Goal: Find contact information: Find contact information

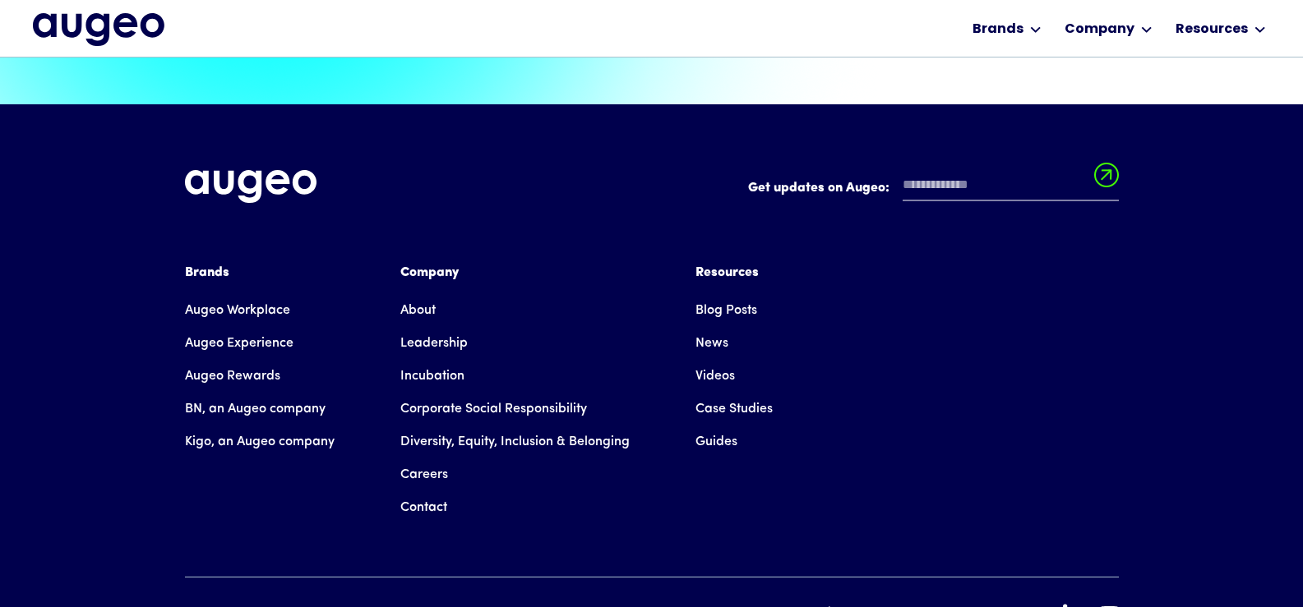
scroll to position [3732, 0]
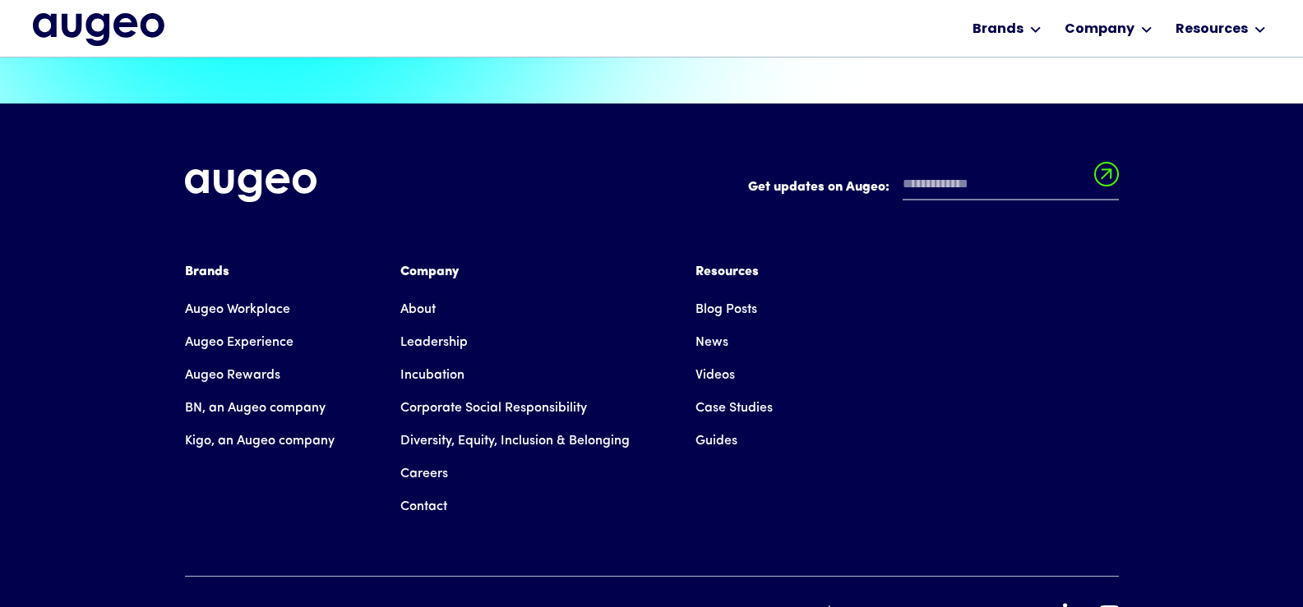
click at [409, 491] on link "Contact" at bounding box center [423, 507] width 47 height 33
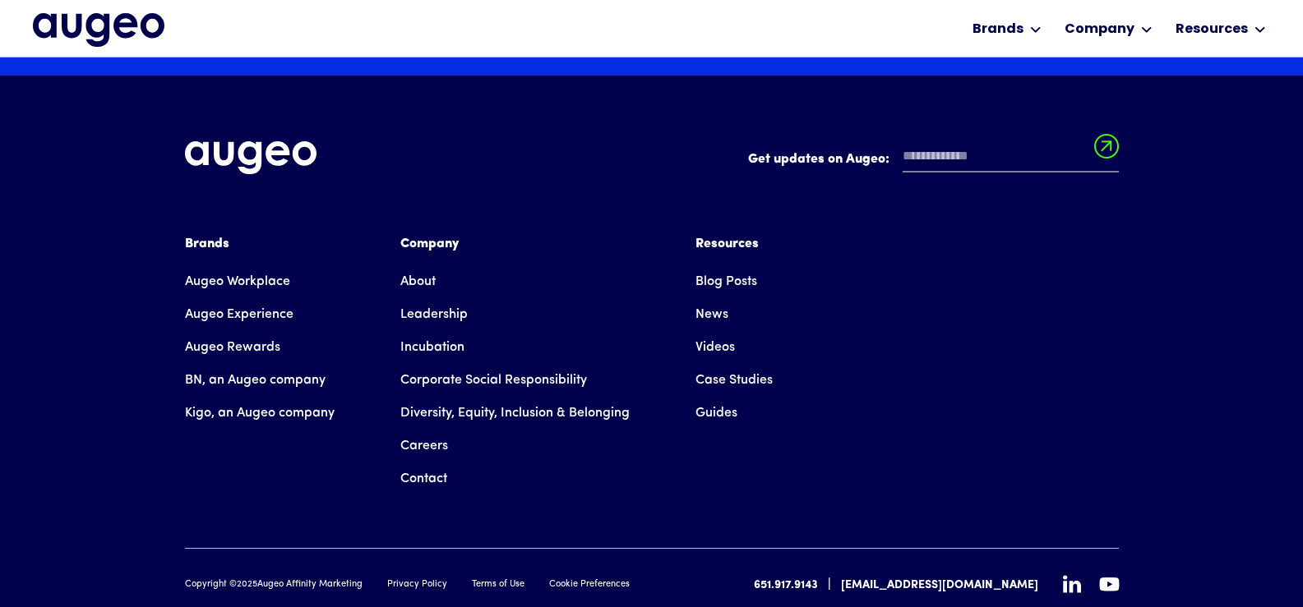
scroll to position [2983, 0]
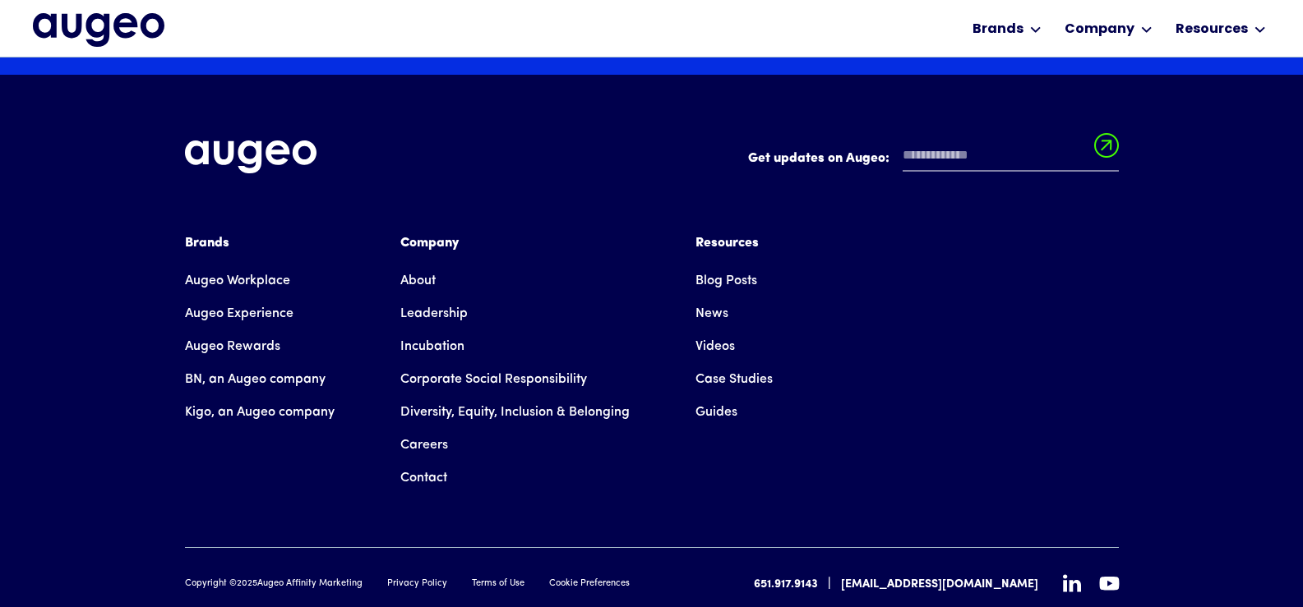
click at [419, 578] on link "Privacy Policy" at bounding box center [417, 585] width 60 height 14
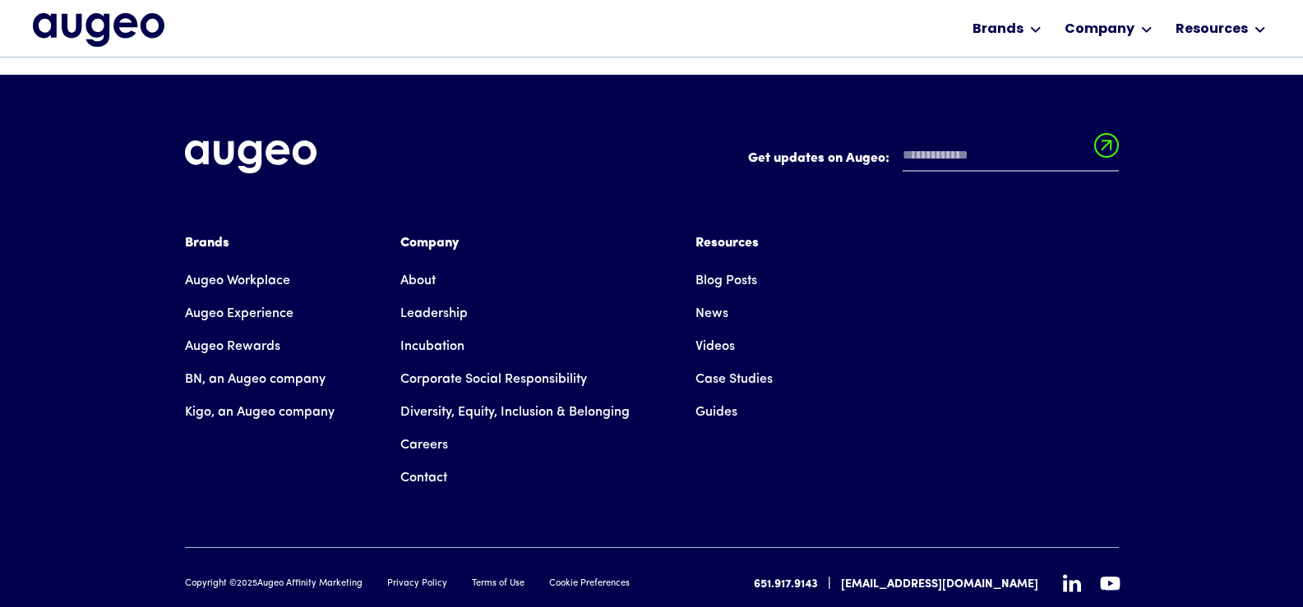
scroll to position [8164, 0]
